Goal: Information Seeking & Learning: Learn about a topic

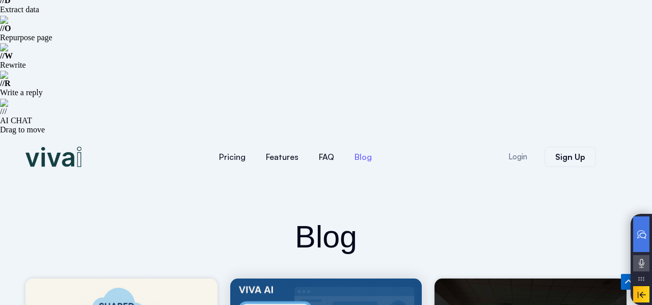
scroll to position [169, 0]
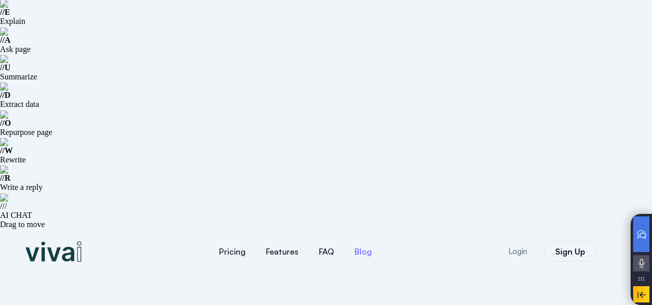
scroll to position [169, 0]
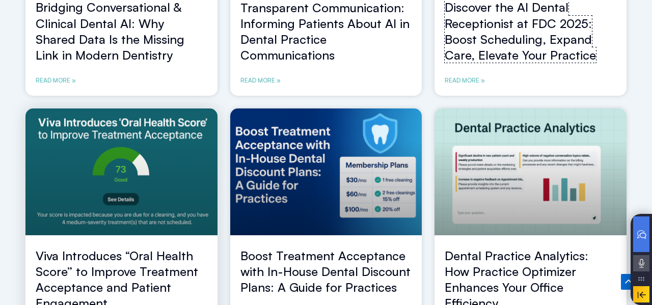
scroll to position [717, 0]
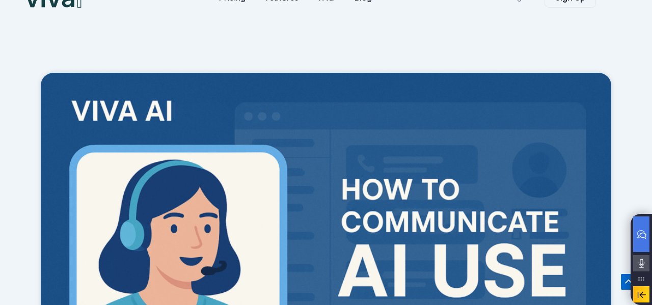
scroll to position [422, 0]
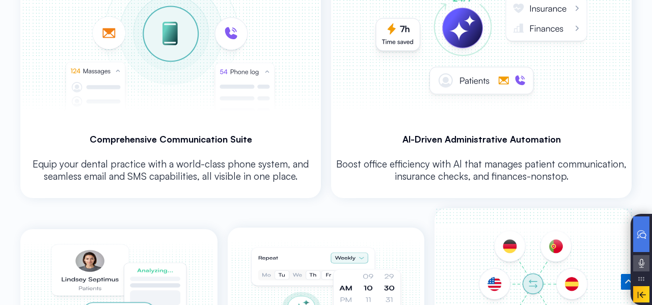
scroll to position [2166, 0]
